Goal: Task Accomplishment & Management: Complete application form

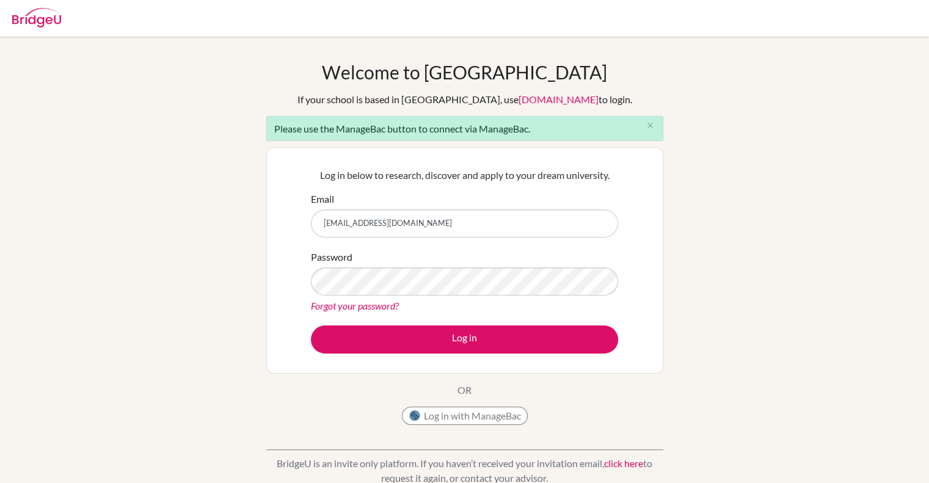
type input "[EMAIL_ADDRESS][DOMAIN_NAME]"
click at [360, 308] on link "Forgot your password?" at bounding box center [355, 306] width 88 height 12
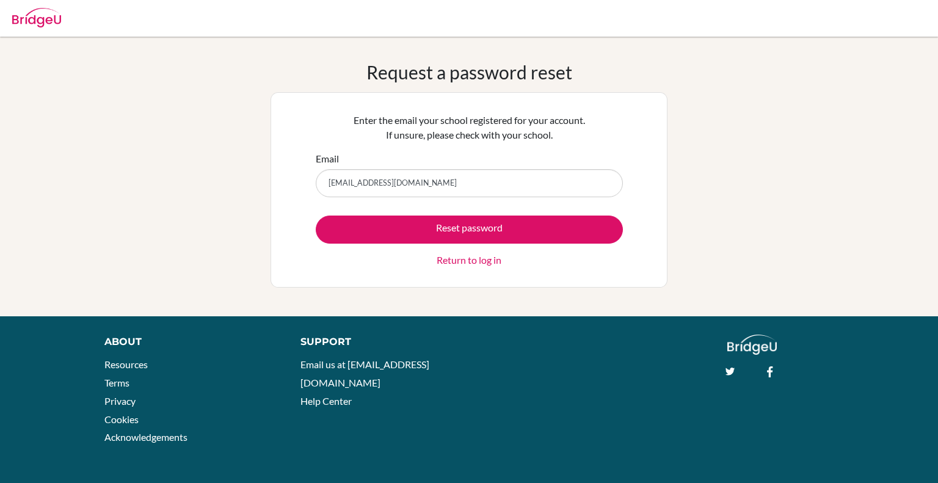
type input "[EMAIL_ADDRESS][DOMAIN_NAME]"
click at [316, 216] on button "Reset password" at bounding box center [469, 230] width 307 height 28
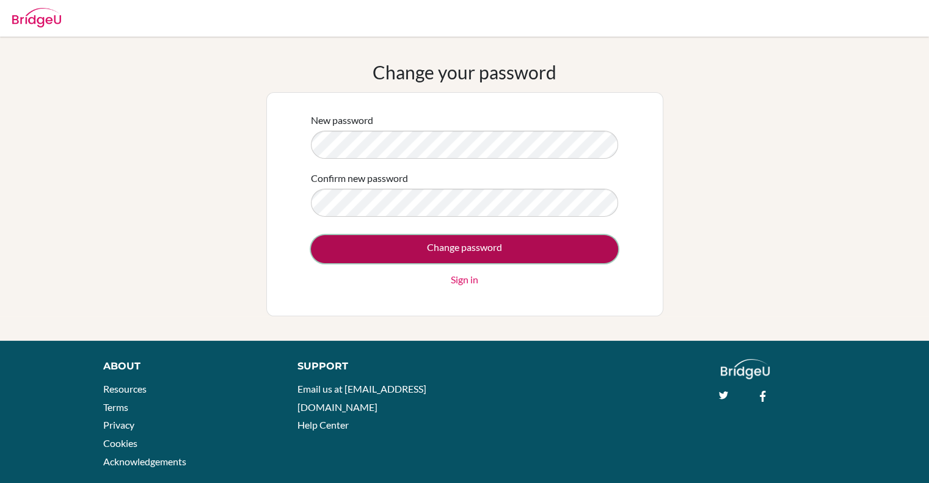
click at [473, 249] on input "Change password" at bounding box center [464, 249] width 307 height 28
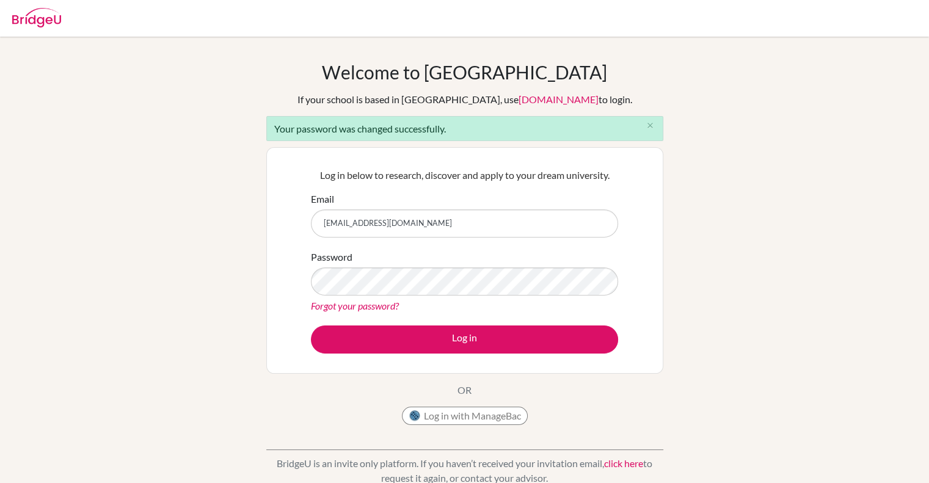
type input "[EMAIL_ADDRESS][DOMAIN_NAME]"
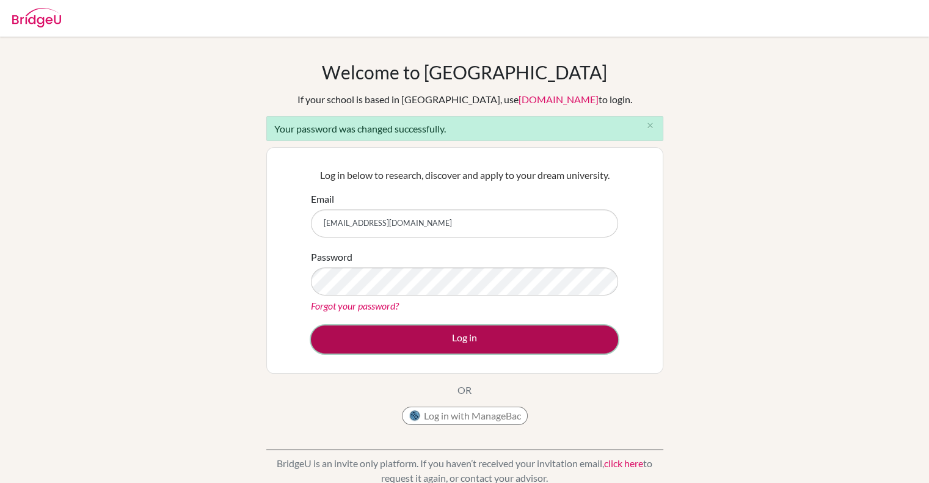
click at [478, 334] on button "Log in" at bounding box center [464, 340] width 307 height 28
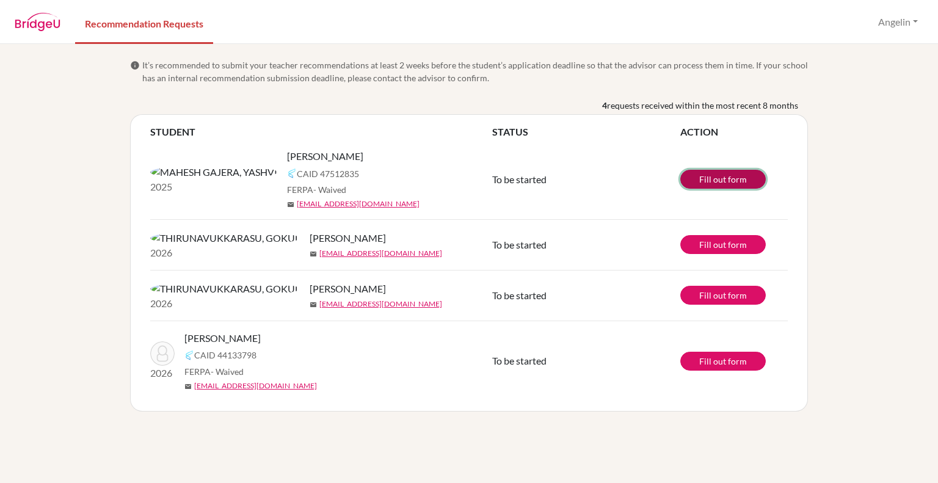
click at [738, 178] on link "Fill out form" at bounding box center [723, 179] width 86 height 19
